Goal: Task Accomplishment & Management: Use online tool/utility

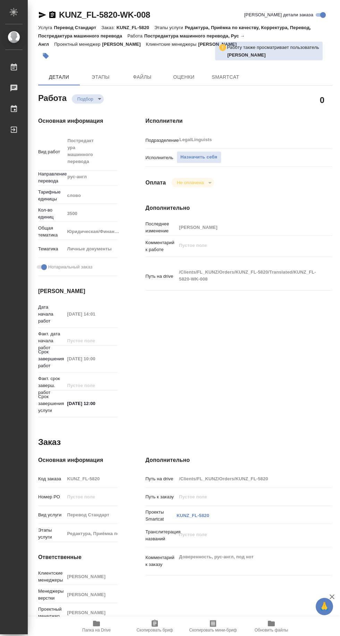
type textarea "x"
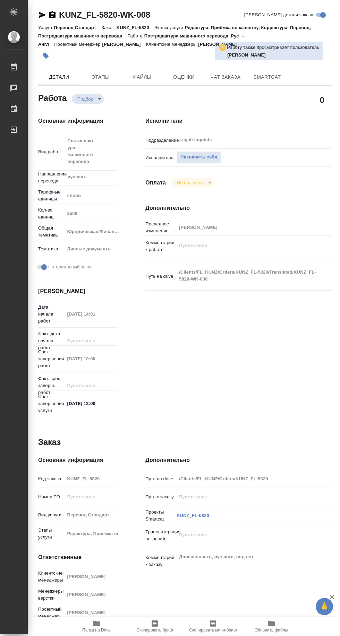
type textarea "x"
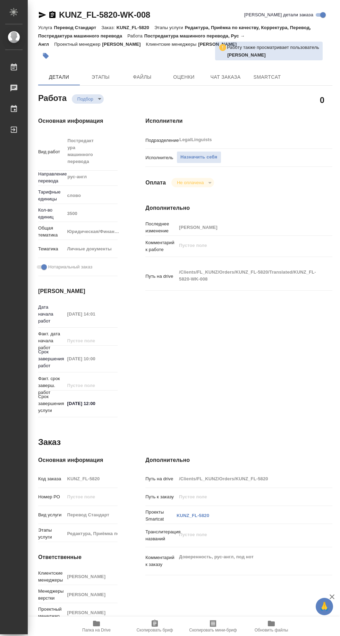
type textarea "x"
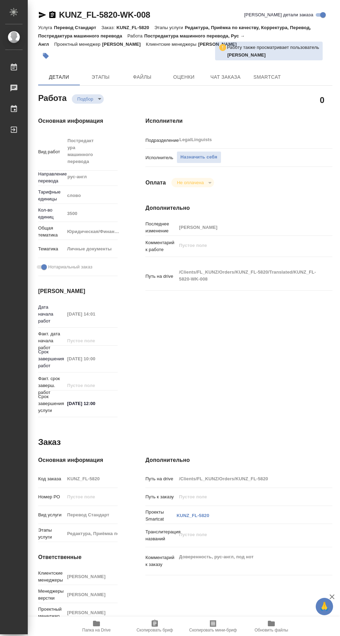
click at [201, 157] on span "Назначить себя" at bounding box center [198, 157] width 37 height 8
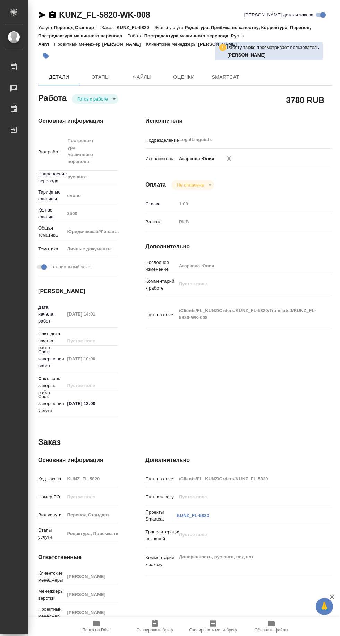
type textarea "x"
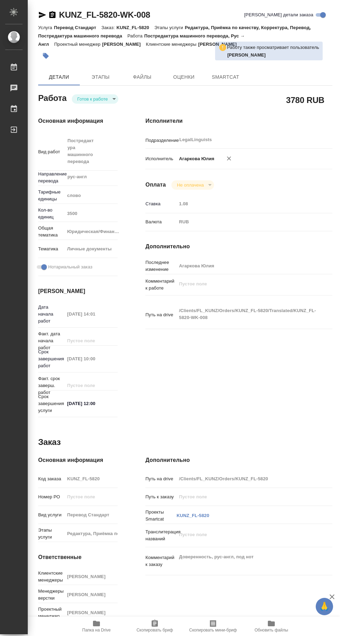
type textarea "x"
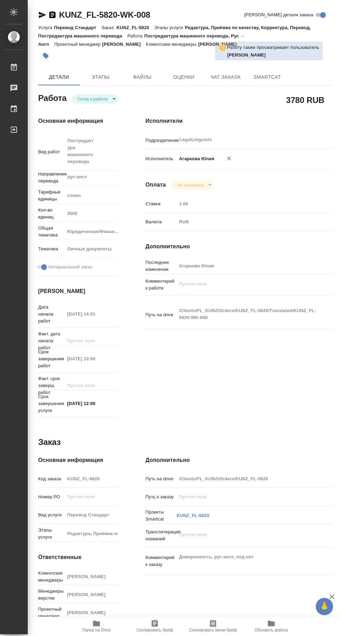
click at [102, 630] on span "Папка на Drive" at bounding box center [96, 630] width 28 height 5
type textarea "x"
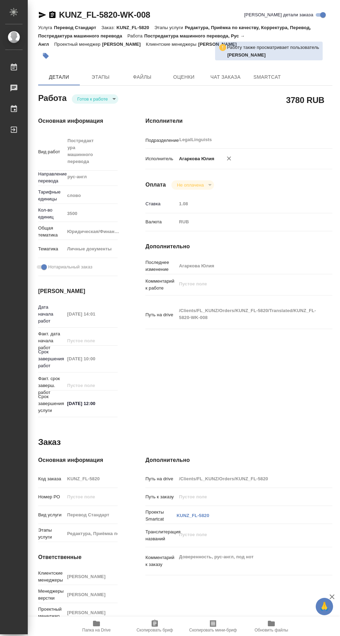
type textarea "x"
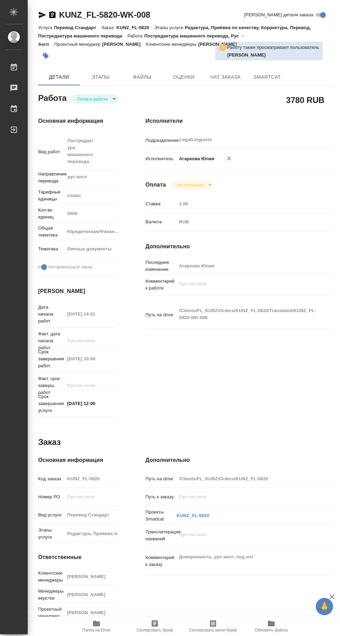
type textarea "x"
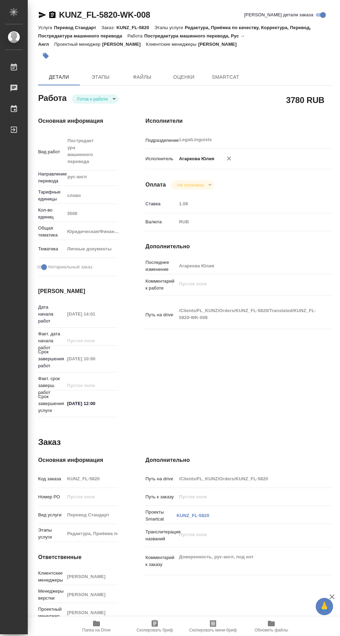
type textarea "x"
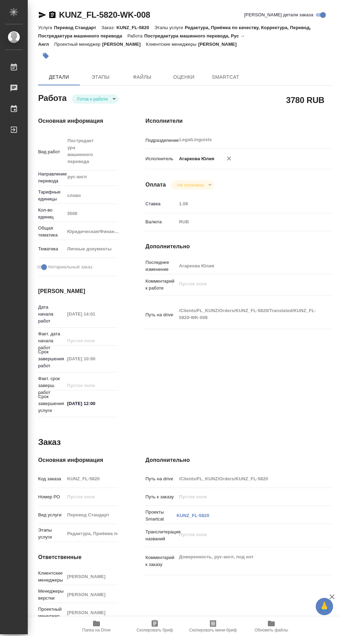
type textarea "x"
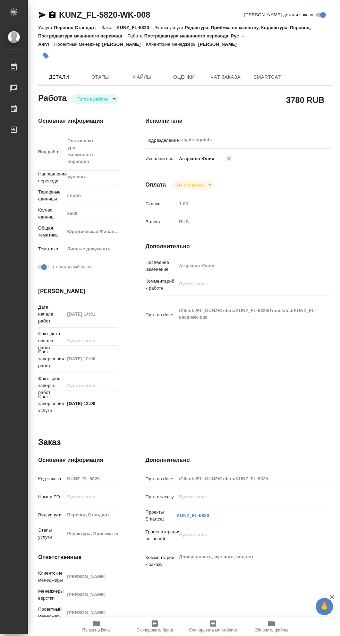
type textarea "x"
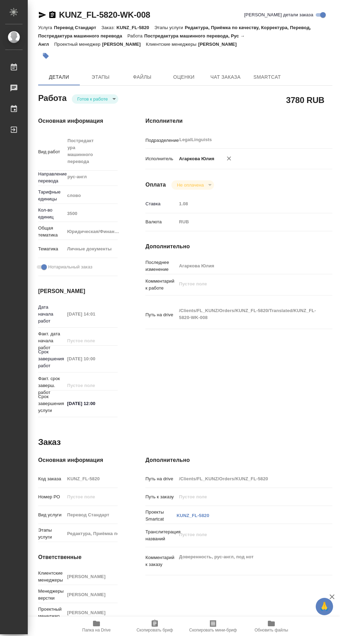
type textarea "x"
